Goal: Information Seeking & Learning: Learn about a topic

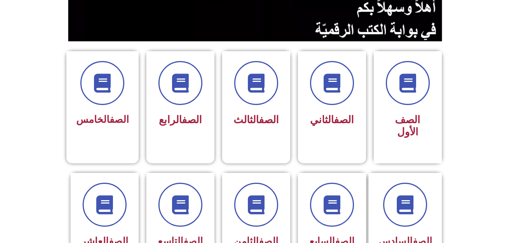
scroll to position [190, 0]
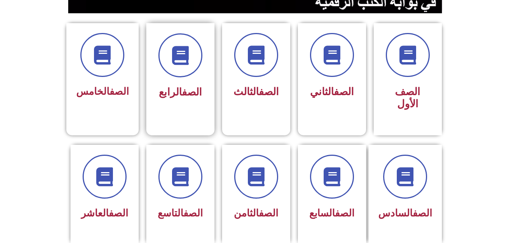
click at [177, 87] on span "الصف الرابع" at bounding box center [180, 92] width 43 height 12
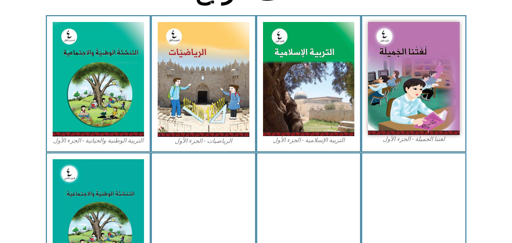
scroll to position [228, 0]
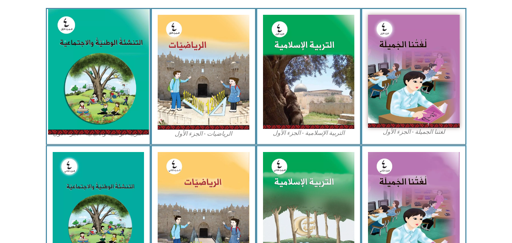
click at [122, 94] on img at bounding box center [98, 72] width 101 height 126
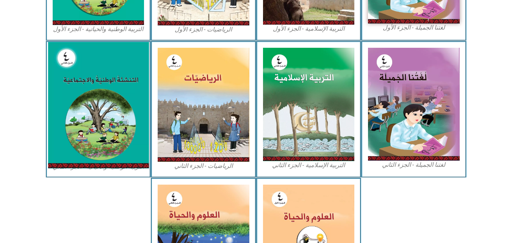
scroll to position [341, 0]
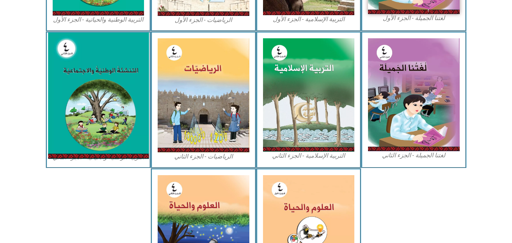
click at [84, 119] on img at bounding box center [98, 96] width 101 height 126
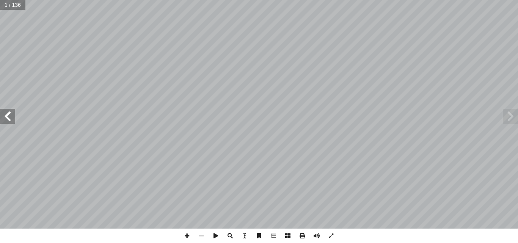
click at [8, 115] on span at bounding box center [7, 116] width 15 height 15
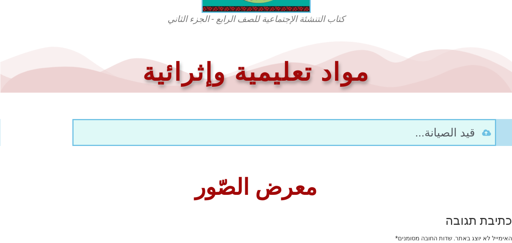
scroll to position [341, 0]
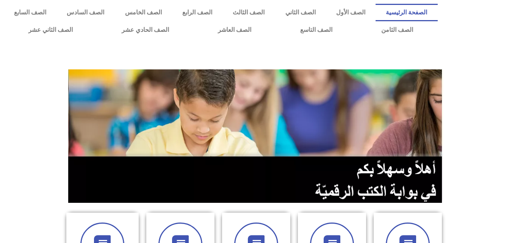
scroll to position [190, 0]
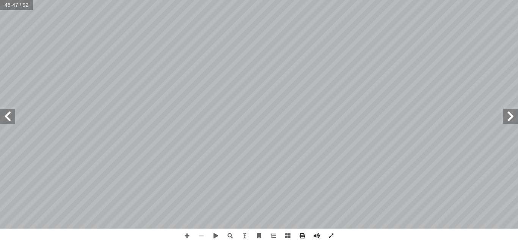
click at [6, 118] on span at bounding box center [7, 116] width 15 height 15
click at [4, 116] on span at bounding box center [7, 116] width 15 height 15
click at [5, 118] on span at bounding box center [7, 116] width 15 height 15
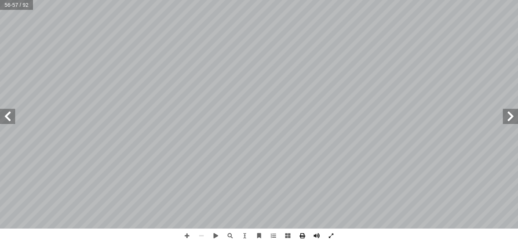
click at [5, 118] on span at bounding box center [7, 116] width 15 height 15
click at [516, 124] on span at bounding box center [510, 116] width 15 height 15
click at [5, 121] on span at bounding box center [7, 116] width 15 height 15
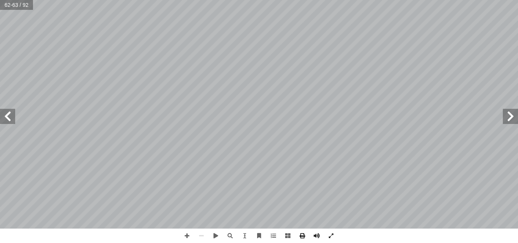
click at [509, 123] on span at bounding box center [510, 116] width 15 height 15
click at [505, 113] on span at bounding box center [510, 116] width 15 height 15
click at [506, 113] on span at bounding box center [510, 116] width 15 height 15
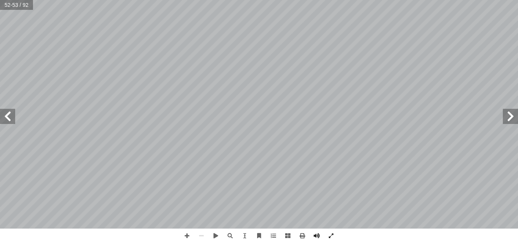
click at [517, 122] on span at bounding box center [510, 116] width 15 height 15
click at [516, 119] on span at bounding box center [510, 116] width 15 height 15
click at [516, 118] on span at bounding box center [510, 116] width 15 height 15
click at [12, 116] on span at bounding box center [7, 116] width 15 height 15
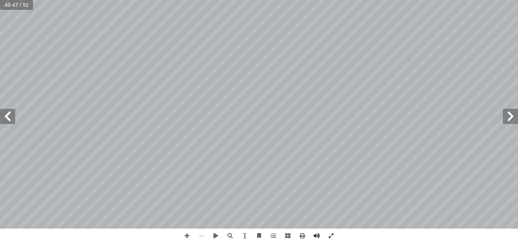
click at [12, 121] on span at bounding box center [7, 116] width 15 height 15
click at [512, 114] on span at bounding box center [510, 116] width 15 height 15
drag, startPoint x: 512, startPoint y: 114, endPoint x: 302, endPoint y: 237, distance: 243.3
click at [302, 237] on span at bounding box center [302, 236] width 14 height 14
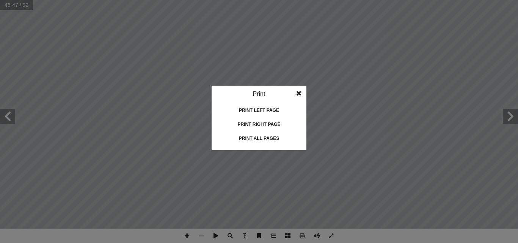
click at [273, 112] on div "Print left page" at bounding box center [259, 110] width 76 height 12
click at [301, 91] on span at bounding box center [299, 93] width 14 height 15
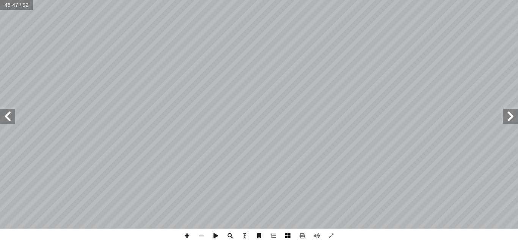
click at [287, 234] on span at bounding box center [288, 236] width 14 height 14
click at [291, 236] on span at bounding box center [288, 236] width 14 height 14
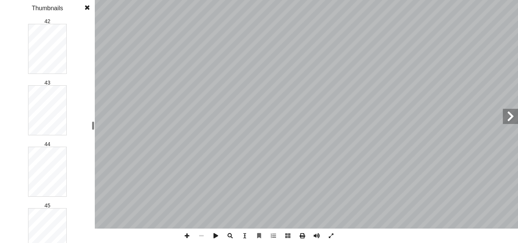
click at [97, 126] on div "٦ تي تليهم�: ّ سئلة ال أ عن ال� ُ نجيب ّ م ُ ، ث ُ ج ِ ت ْ ن َ ت ْ س َ ن َ الشك…" at bounding box center [259, 121] width 518 height 243
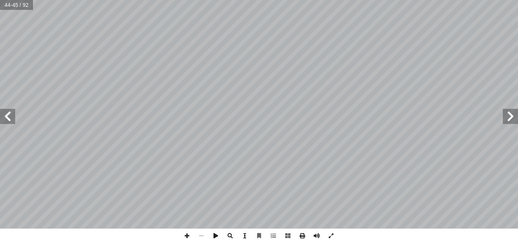
click at [244, 238] on span at bounding box center [244, 236] width 14 height 14
click at [332, 238] on span at bounding box center [331, 236] width 14 height 14
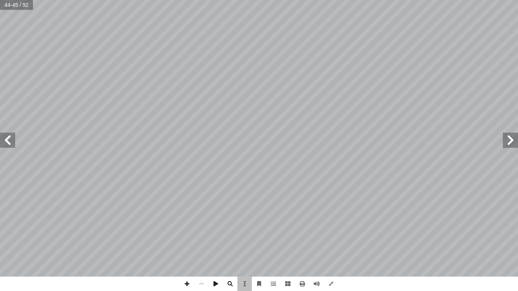
click at [274, 110] on div "٤٠ ً � قديم ِ رض أ على ال� ِ ن � نس إ ال� ُ ة � حي ر: ّ فك ُ مل، ون أ نت� ٍ ر ّ…" at bounding box center [355, 138] width 193 height 249
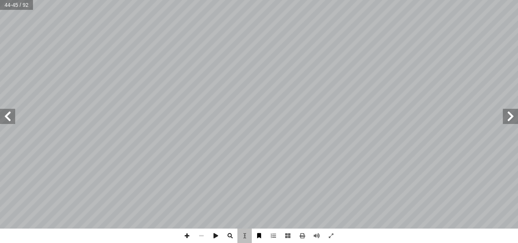
drag, startPoint x: 203, startPoint y: 121, endPoint x: 261, endPoint y: 235, distance: 128.4
click at [261, 235] on span at bounding box center [259, 236] width 14 height 14
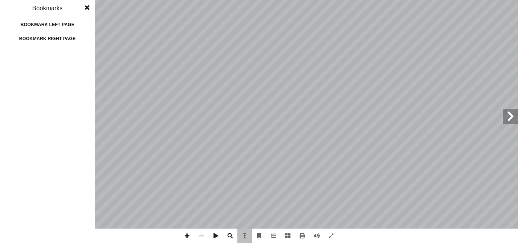
click at [69, 24] on div "Bookmark left page" at bounding box center [47, 25] width 76 height 12
click at [69, 53] on span at bounding box center [70, 57] width 5 height 9
click at [271, 234] on span at bounding box center [273, 236] width 14 height 14
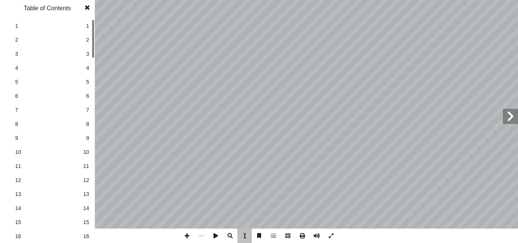
click at [85, 9] on span at bounding box center [87, 7] width 14 height 15
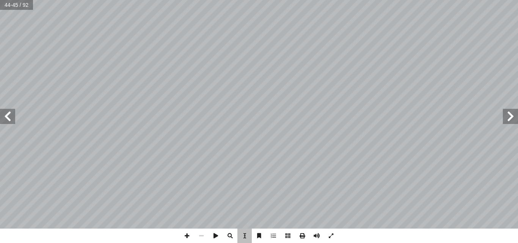
click at [7, 119] on span at bounding box center [7, 116] width 15 height 15
click at [3, 113] on span at bounding box center [7, 116] width 15 height 15
click at [511, 115] on span at bounding box center [510, 116] width 15 height 15
click at [117, 190] on div "٤٥ ت: ْ م َّ ل َ ع َ ت ْ ن أ ا َ د ْ ع َ ب : تي ْ أ ا َ فيما ي ِ ة َ حيح َّ لص …" at bounding box center [179, 114] width 159 height 206
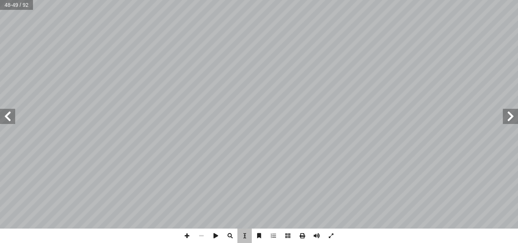
drag, startPoint x: 138, startPoint y: 87, endPoint x: 375, endPoint y: 41, distance: 240.9
click at [375, 41] on span "الت" at bounding box center [374, 40] width 7 height 5
click at [301, 239] on span at bounding box center [302, 236] width 14 height 14
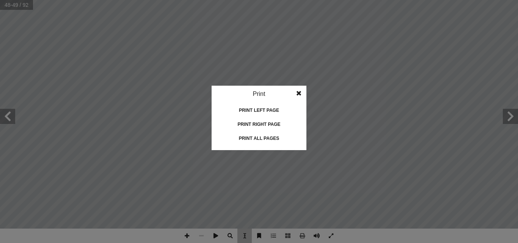
click at [300, 97] on span at bounding box center [299, 93] width 14 height 15
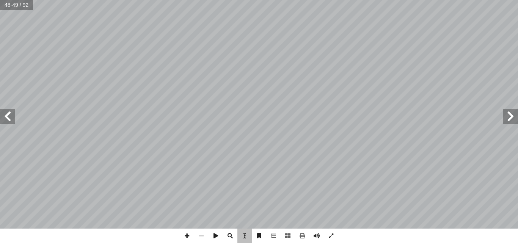
click at [511, 119] on span at bounding box center [510, 116] width 15 height 15
click at [9, 116] on span at bounding box center [7, 116] width 15 height 15
click at [307, 234] on span at bounding box center [302, 236] width 14 height 14
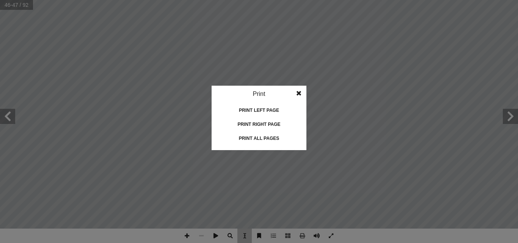
click at [247, 124] on div "Print right page" at bounding box center [259, 124] width 76 height 12
click at [301, 91] on span at bounding box center [299, 93] width 14 height 15
